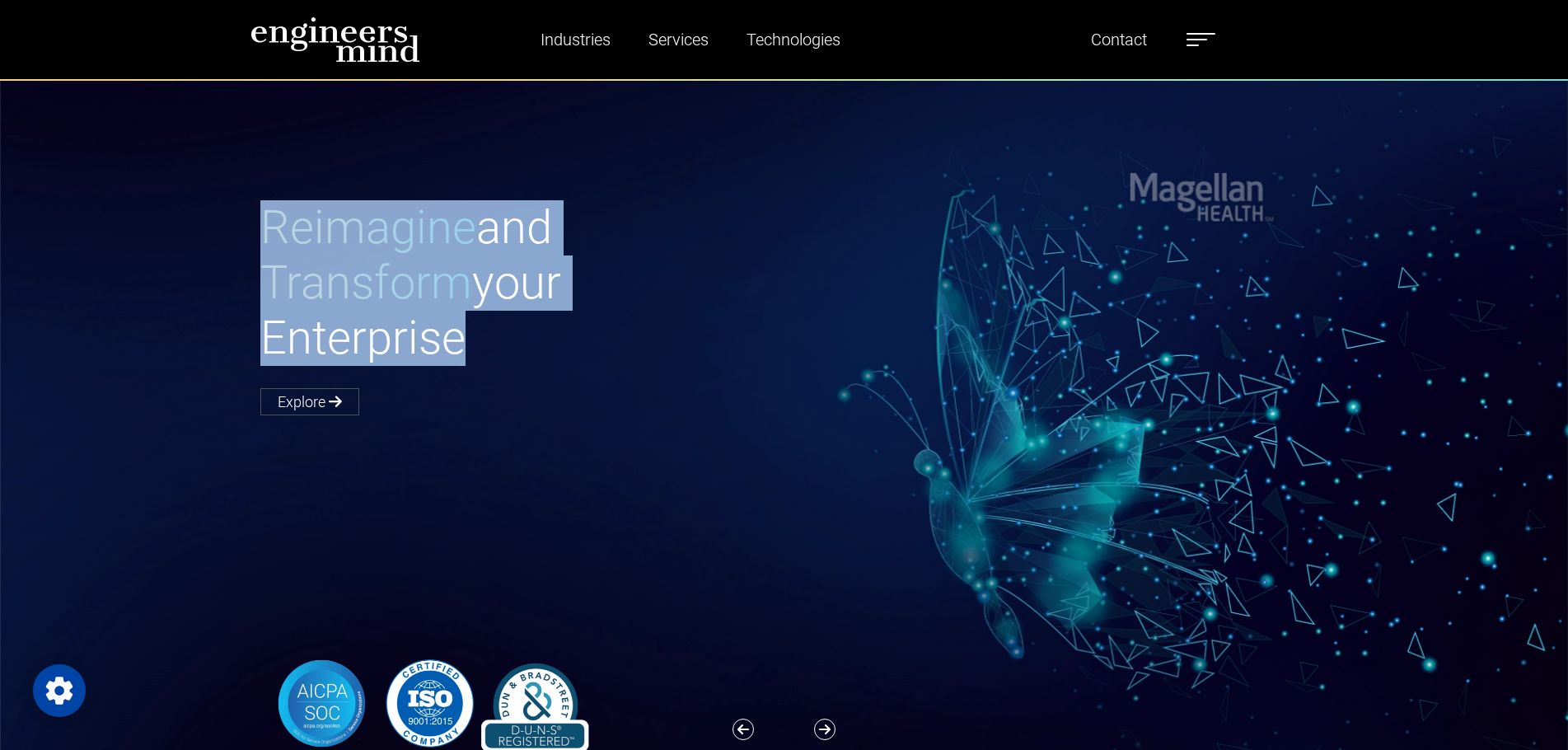
drag, startPoint x: 223, startPoint y: 237, endPoint x: 521, endPoint y: 322, distance: 309.9
click at [521, 322] on div "Reimagine and Transform your Enterprise Explore" at bounding box center [794, 476] width 1588 height 793
click at [521, 322] on h1 "Reimagine and Transform your Enterprise" at bounding box center [522, 283] width 524 height 167
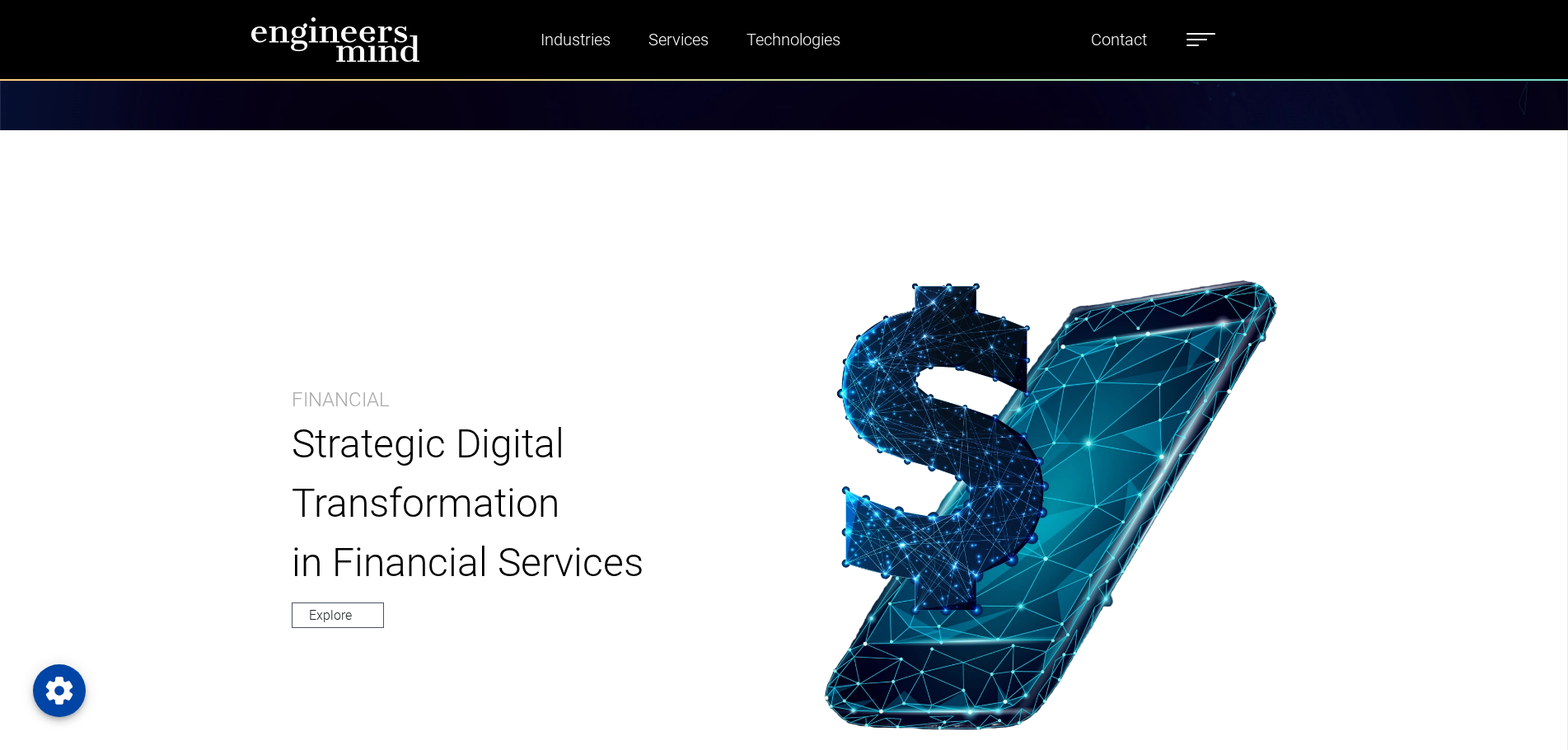
scroll to position [989, 0]
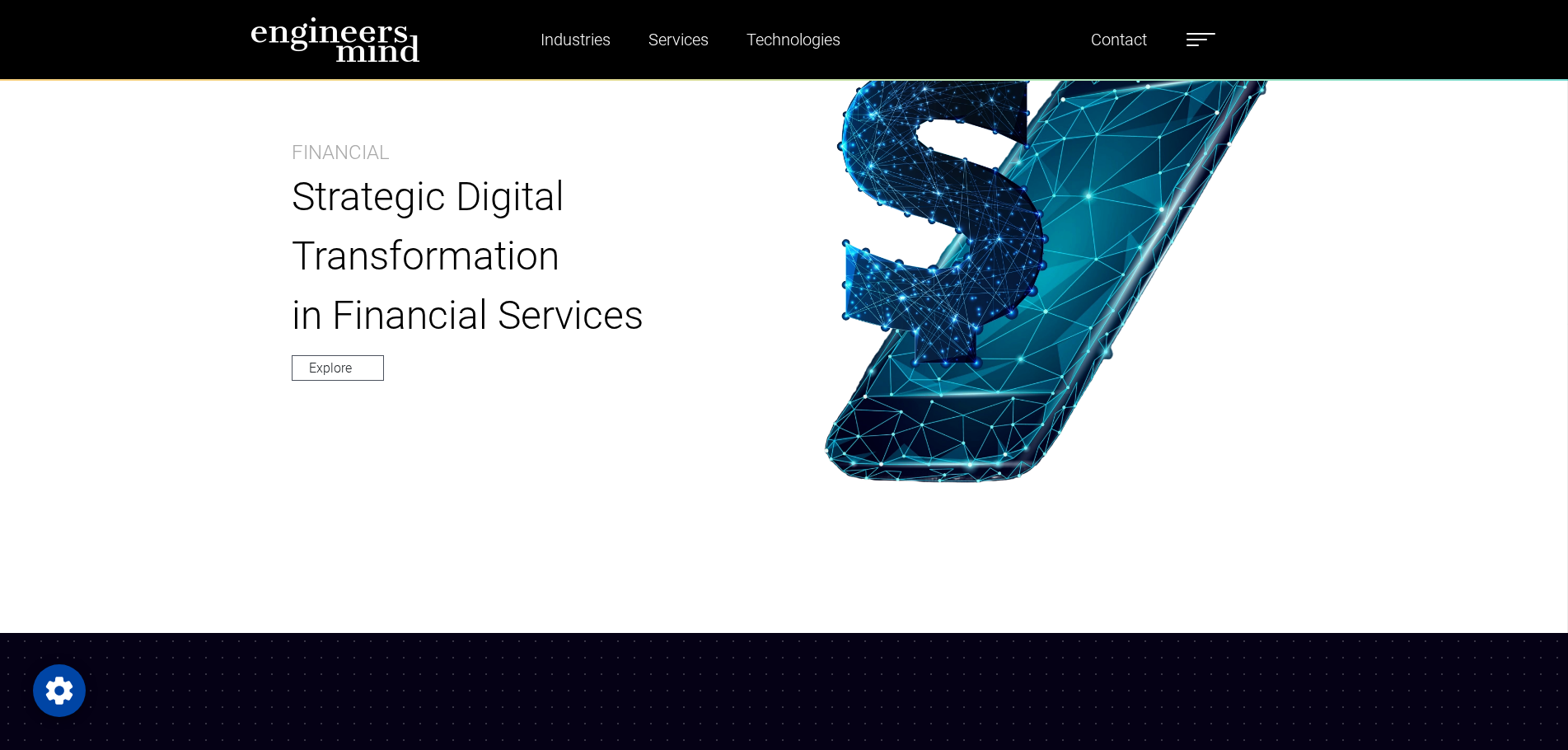
click at [421, 218] on p "Strategic Digital Transformation" at bounding box center [517, 226] width 451 height 118
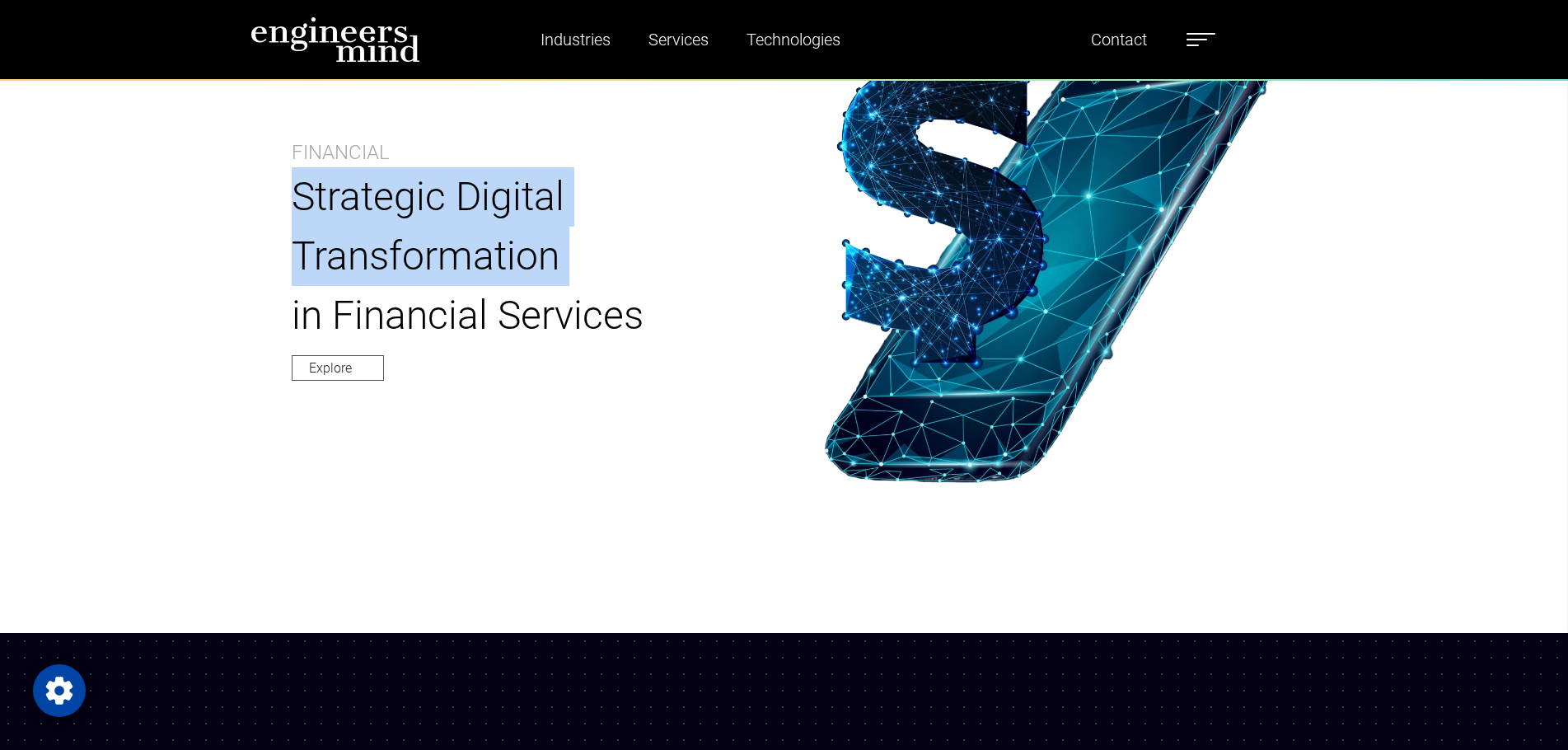
click at [421, 218] on p "Strategic Digital Transformation" at bounding box center [517, 226] width 451 height 118
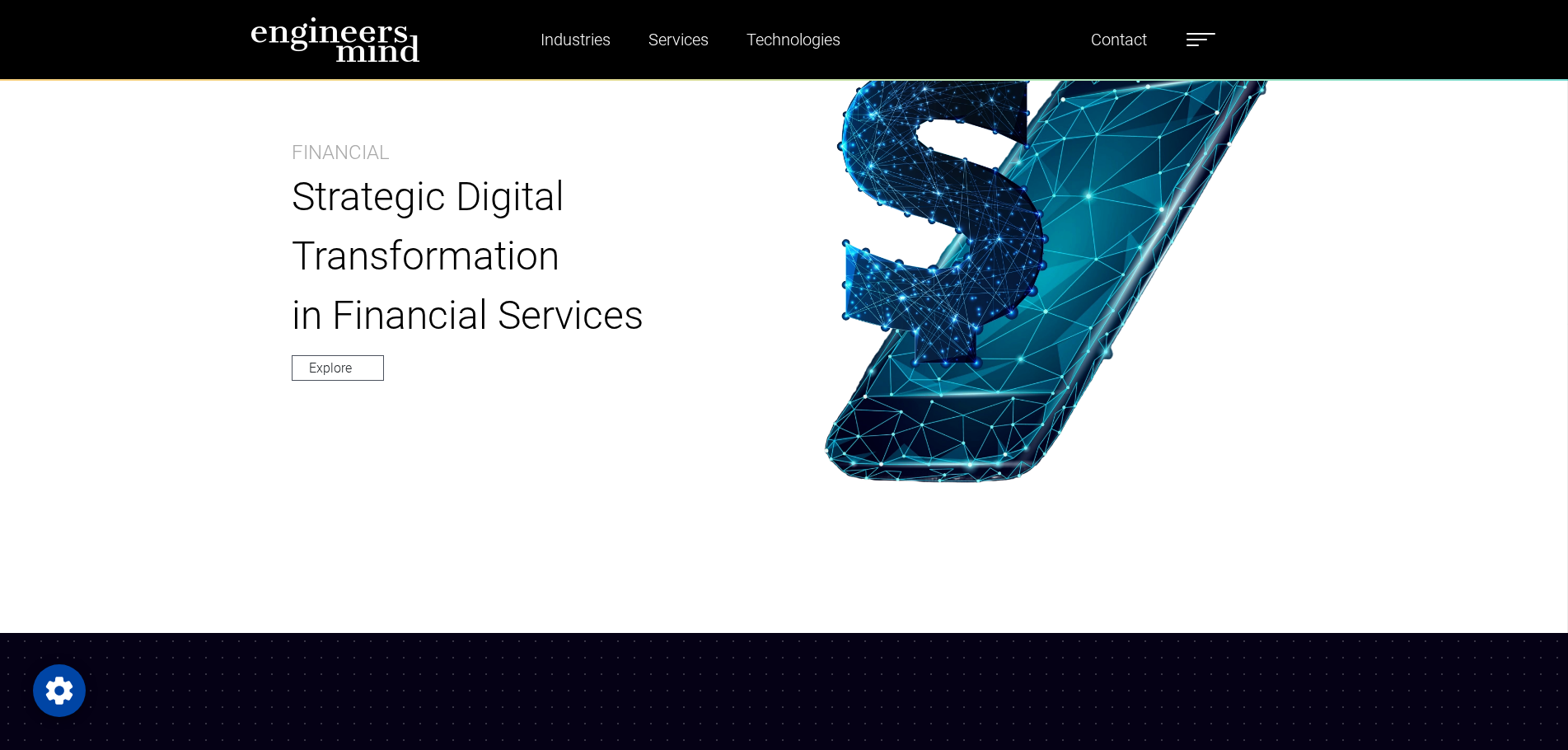
click at [447, 301] on p "in Financial Services" at bounding box center [517, 315] width 451 height 60
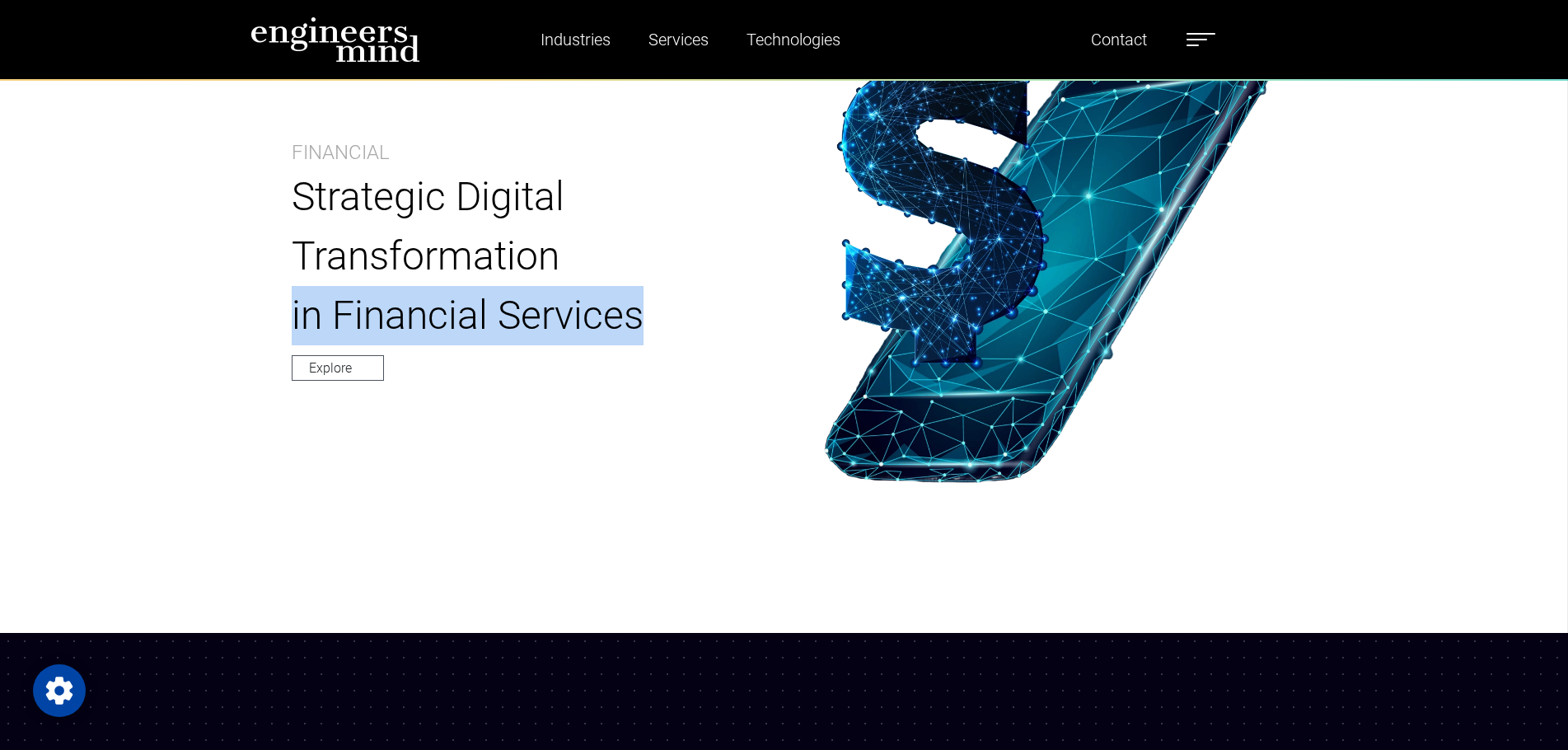
click at [447, 301] on p "in Financial Services" at bounding box center [517, 315] width 451 height 60
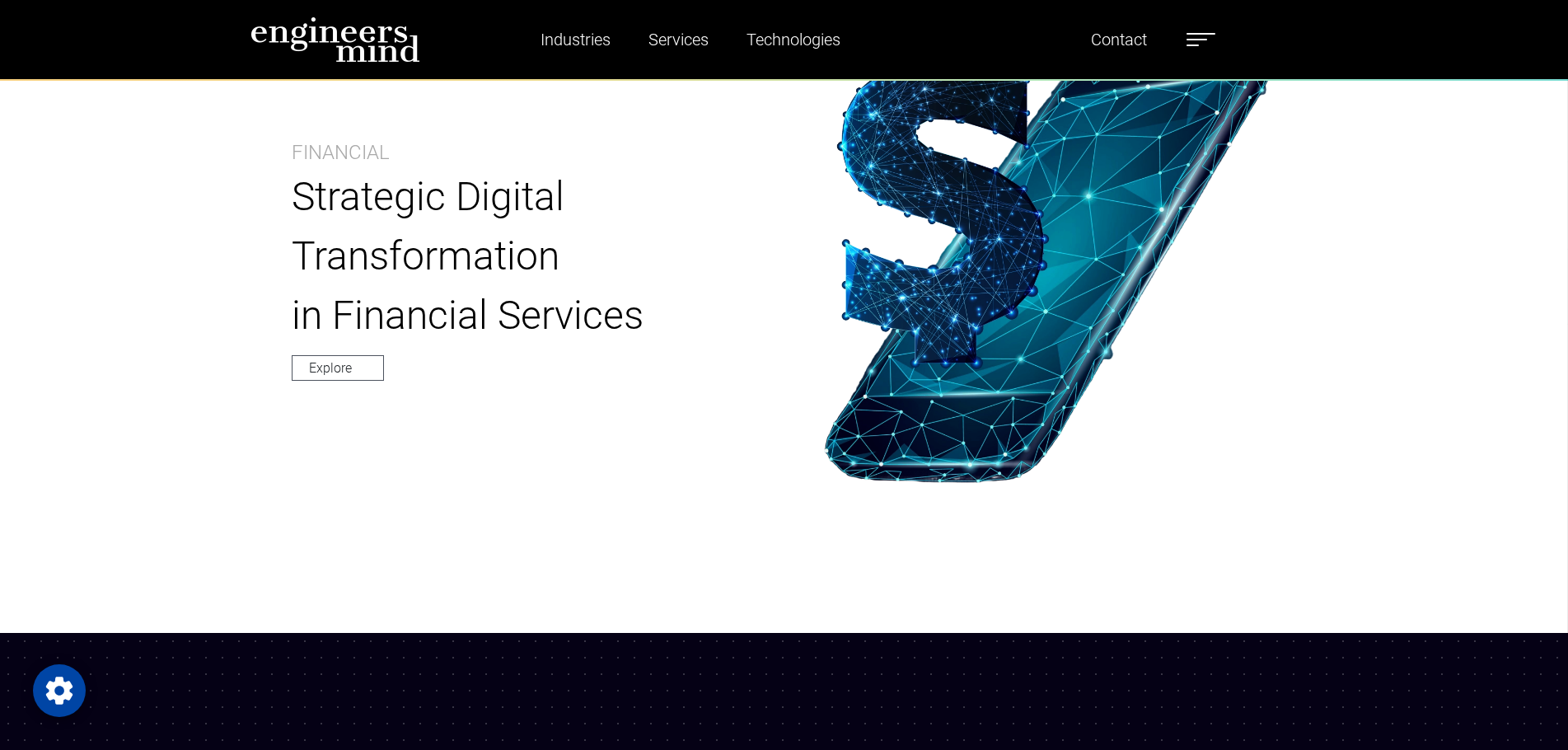
click at [423, 239] on p "Strategic Digital Transformation" at bounding box center [517, 226] width 451 height 118
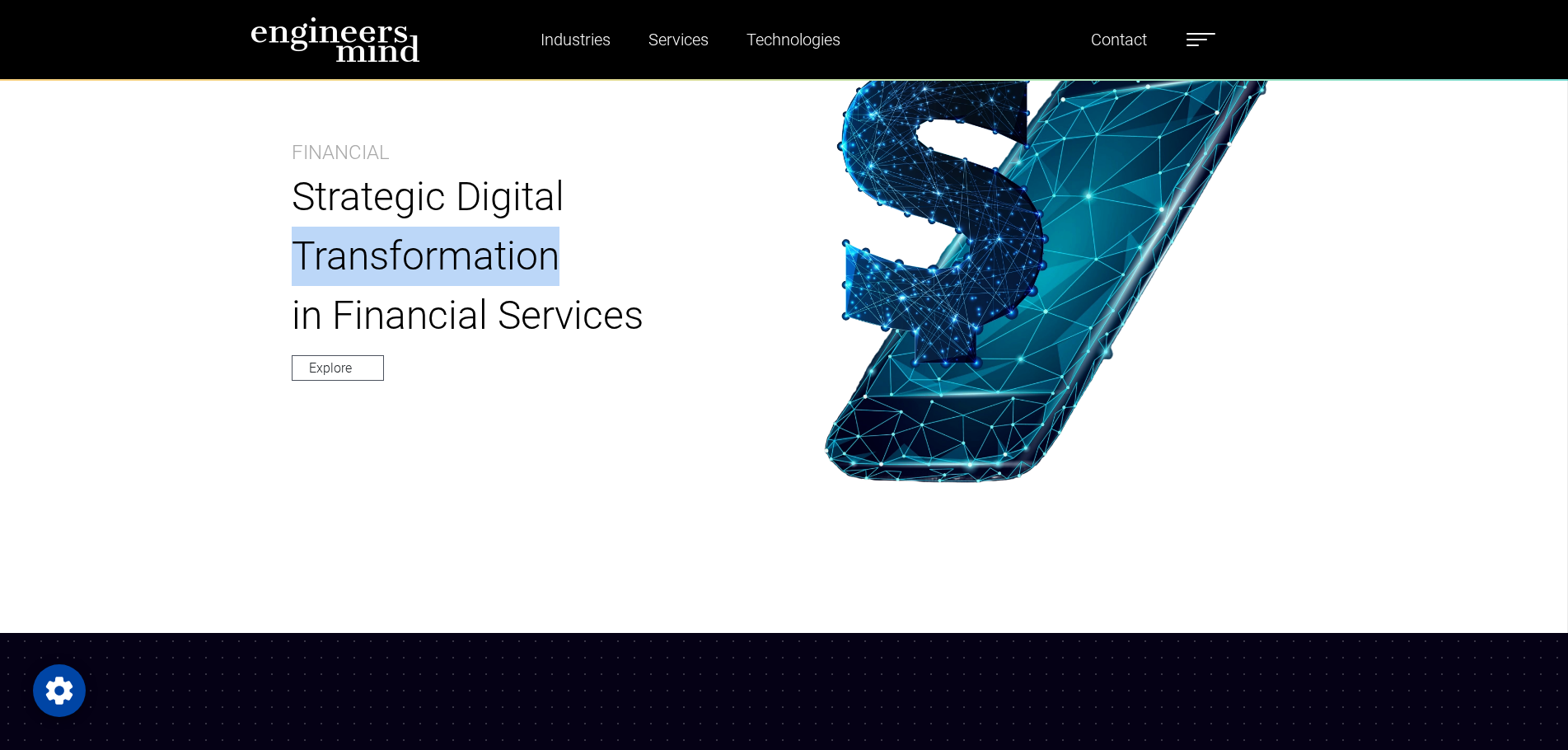
click at [423, 239] on p "Strategic Digital Transformation" at bounding box center [517, 226] width 451 height 118
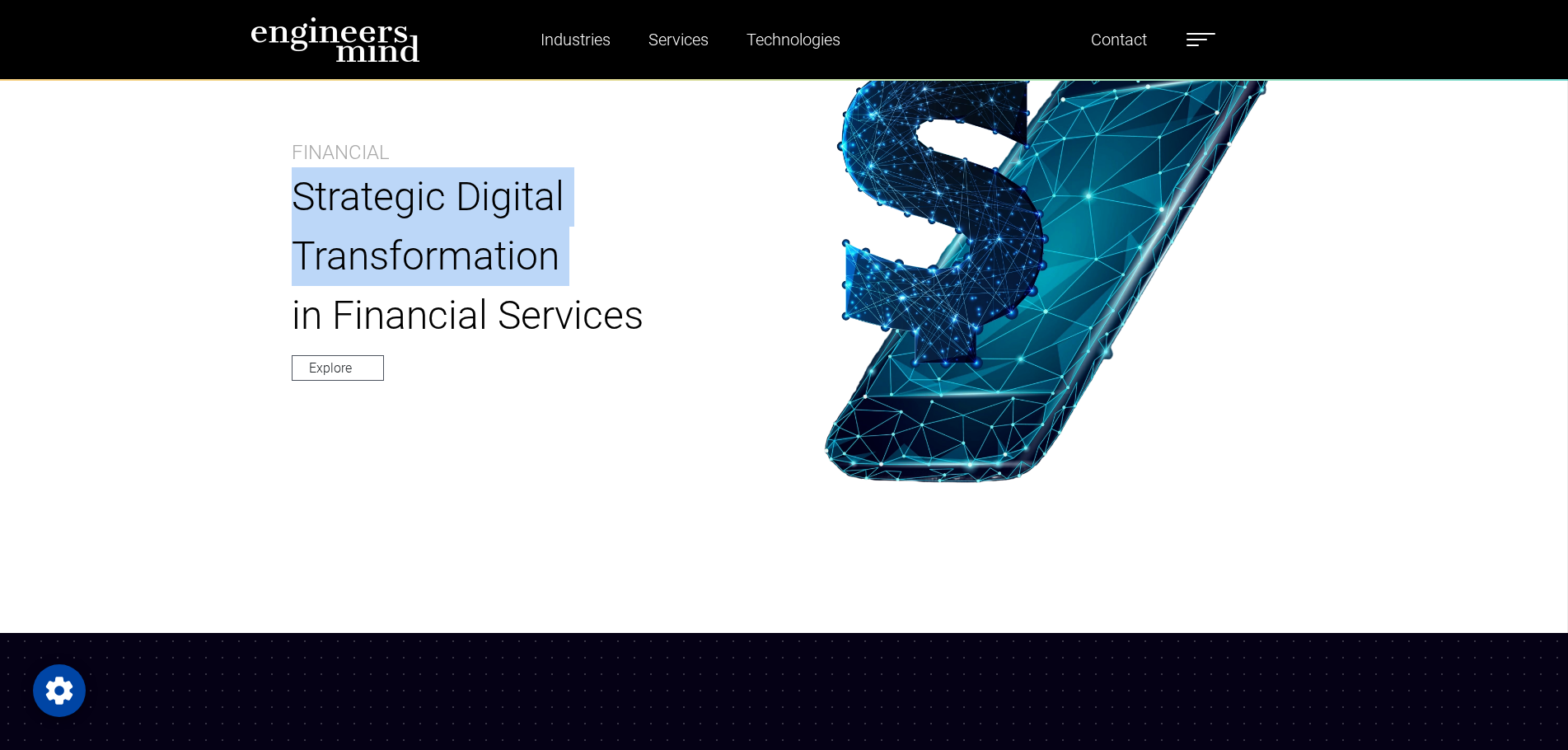
click at [423, 239] on p "Strategic Digital Transformation" at bounding box center [517, 226] width 451 height 118
click at [415, 199] on p "Strategic Digital Transformation" at bounding box center [517, 226] width 451 height 118
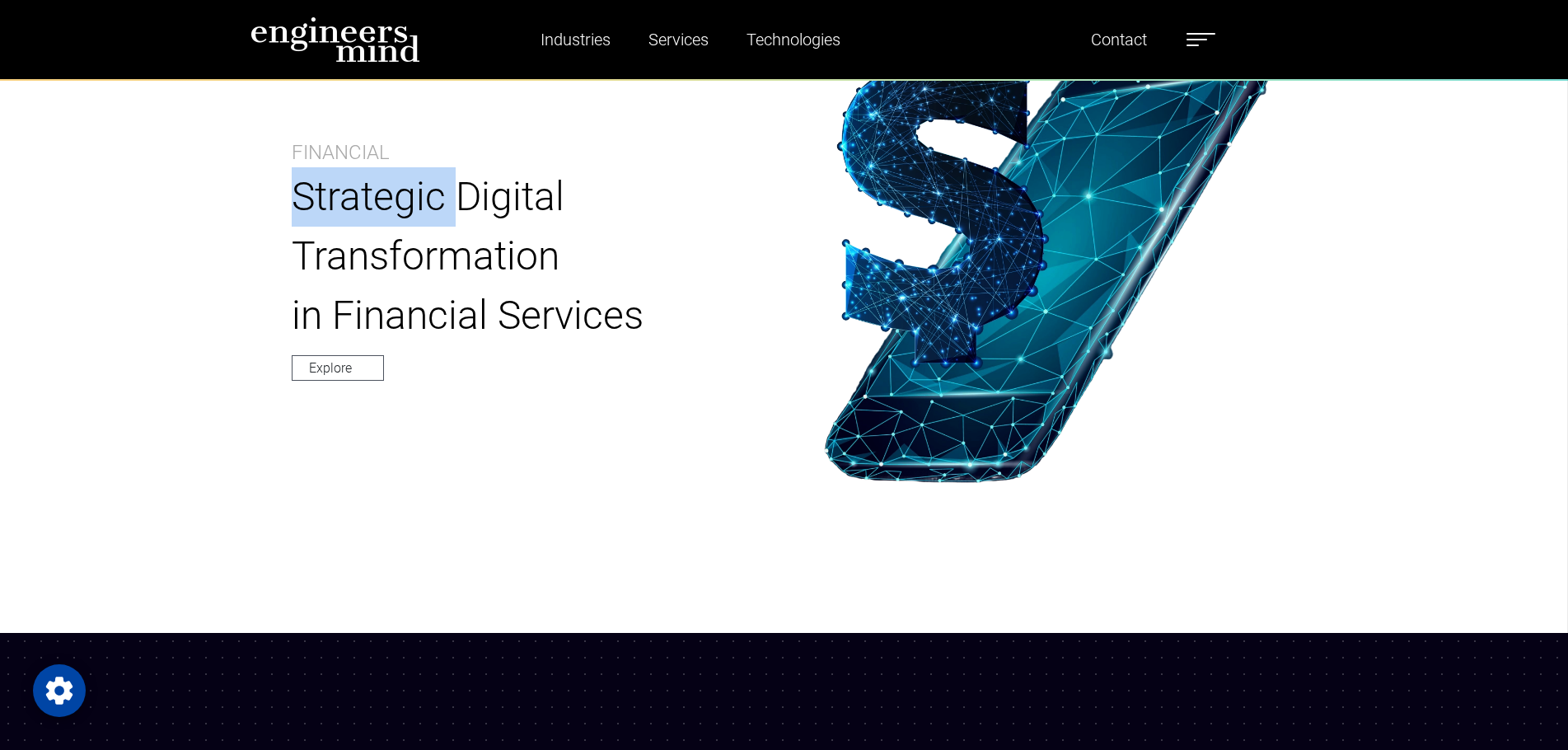
click at [415, 199] on p "Strategic Digital Transformation" at bounding box center [517, 226] width 451 height 118
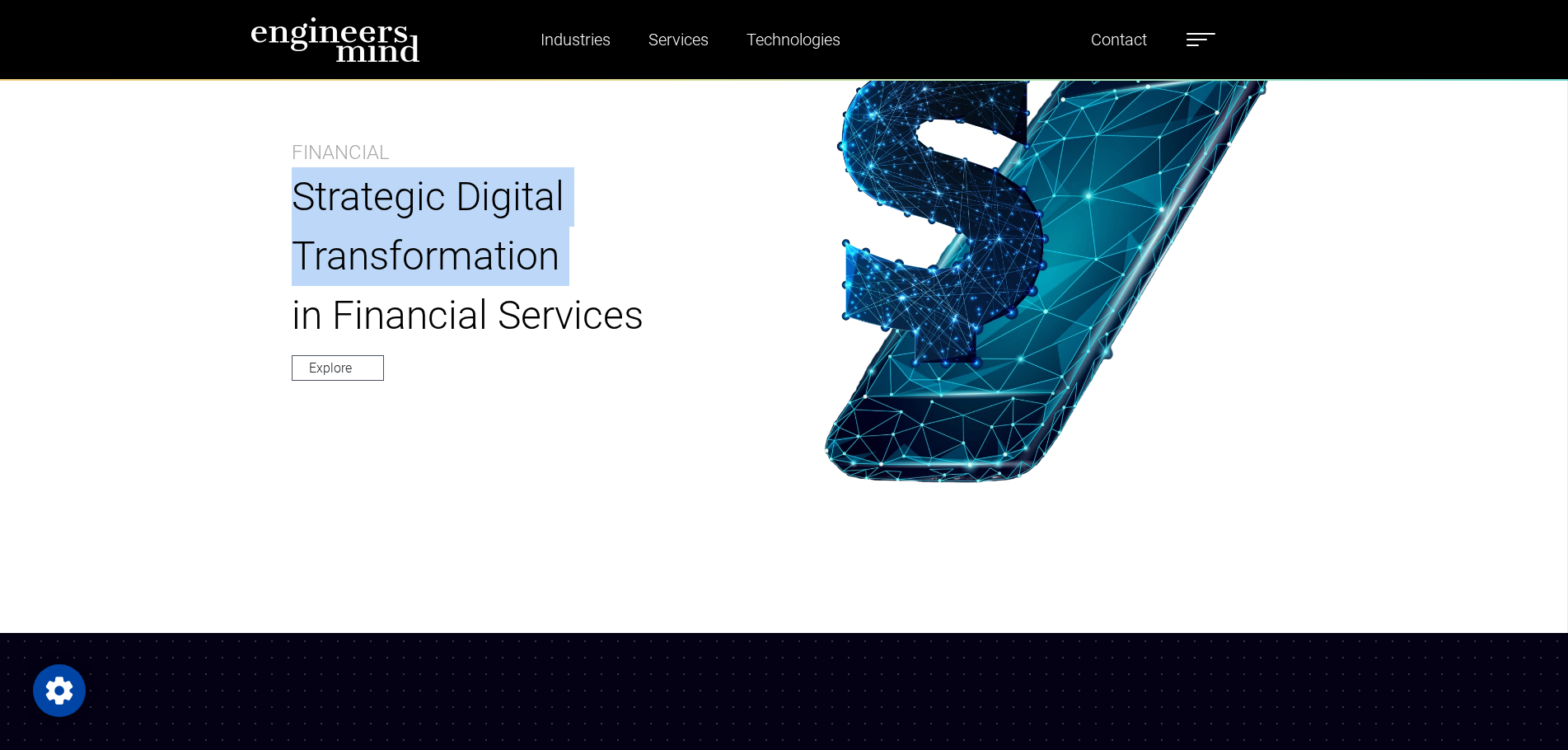
click at [415, 199] on p "Strategic Digital Transformation" at bounding box center [517, 226] width 451 height 118
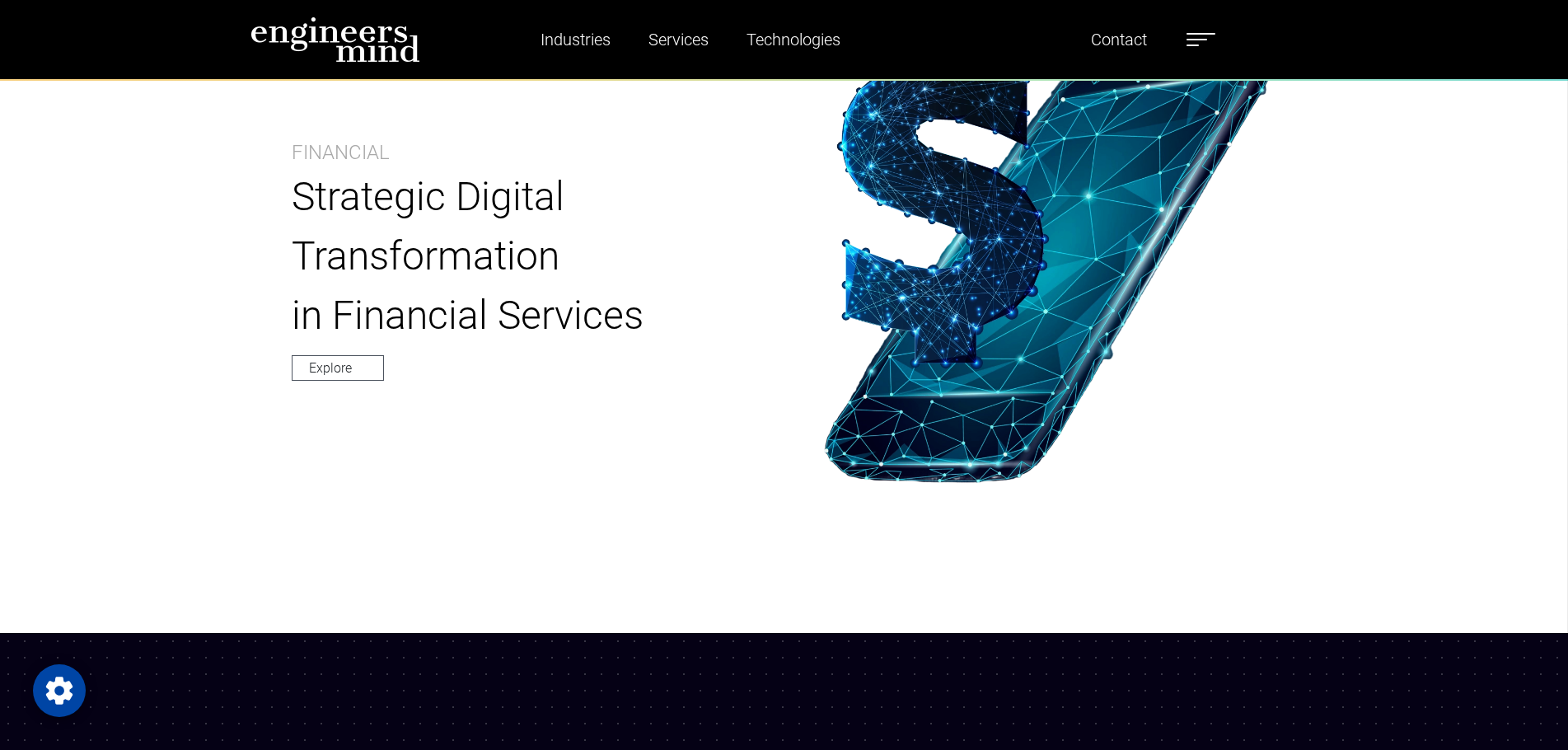
click at [450, 315] on p "in Financial Services" at bounding box center [517, 315] width 451 height 60
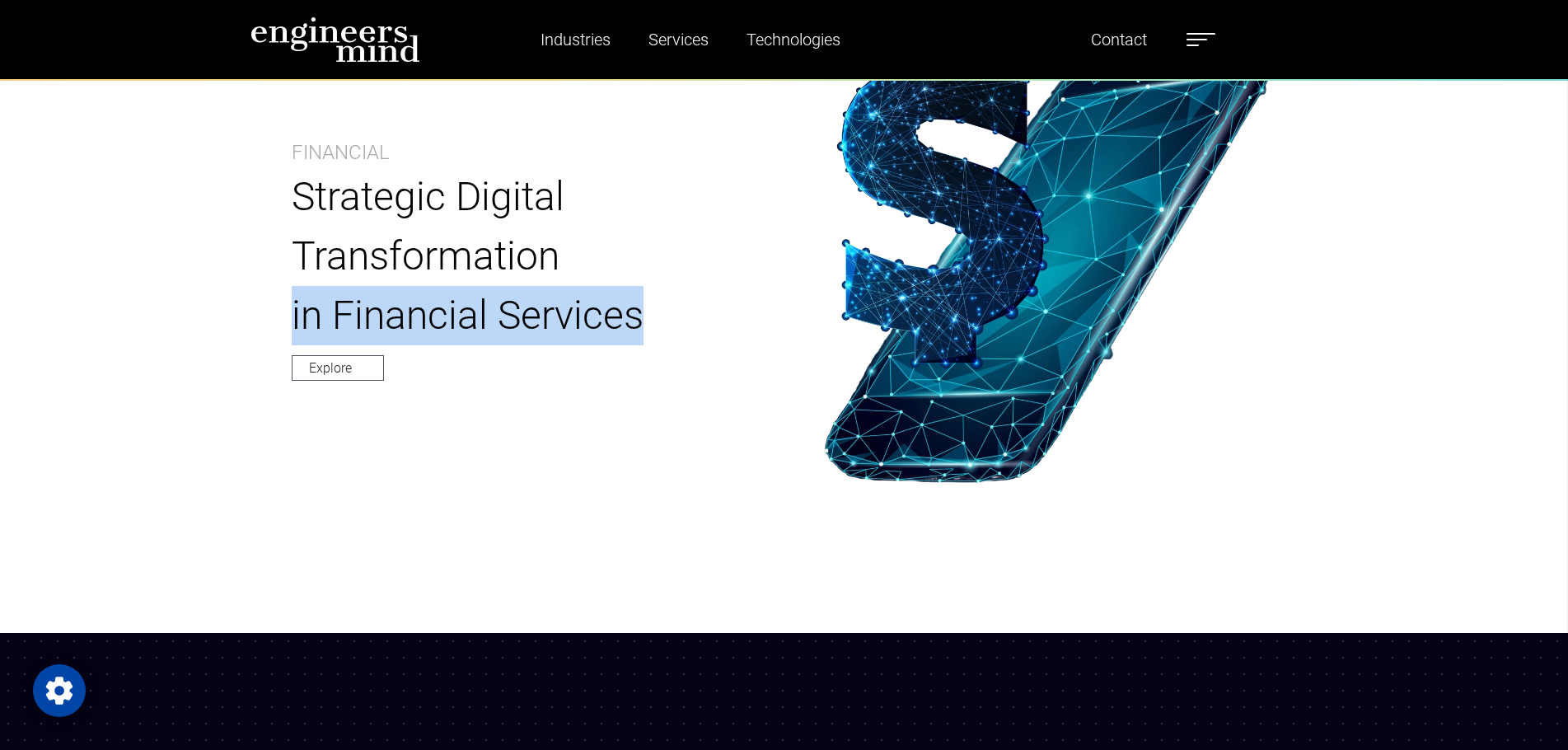
click at [450, 315] on p "in Financial Services" at bounding box center [517, 315] width 451 height 60
click at [696, 330] on p "in Financial Services" at bounding box center [517, 315] width 451 height 60
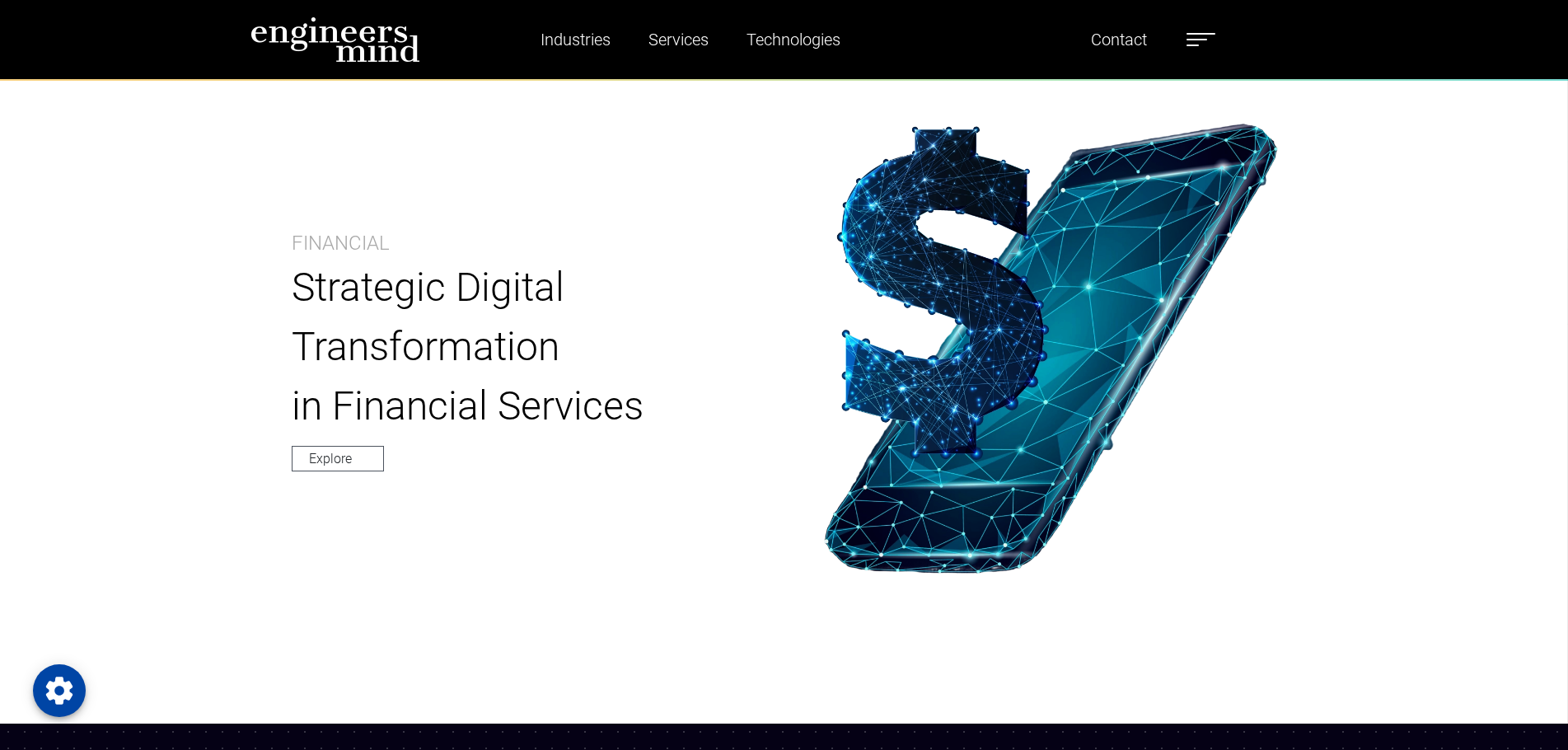
scroll to position [0, 0]
